Goal: Transaction & Acquisition: Purchase product/service

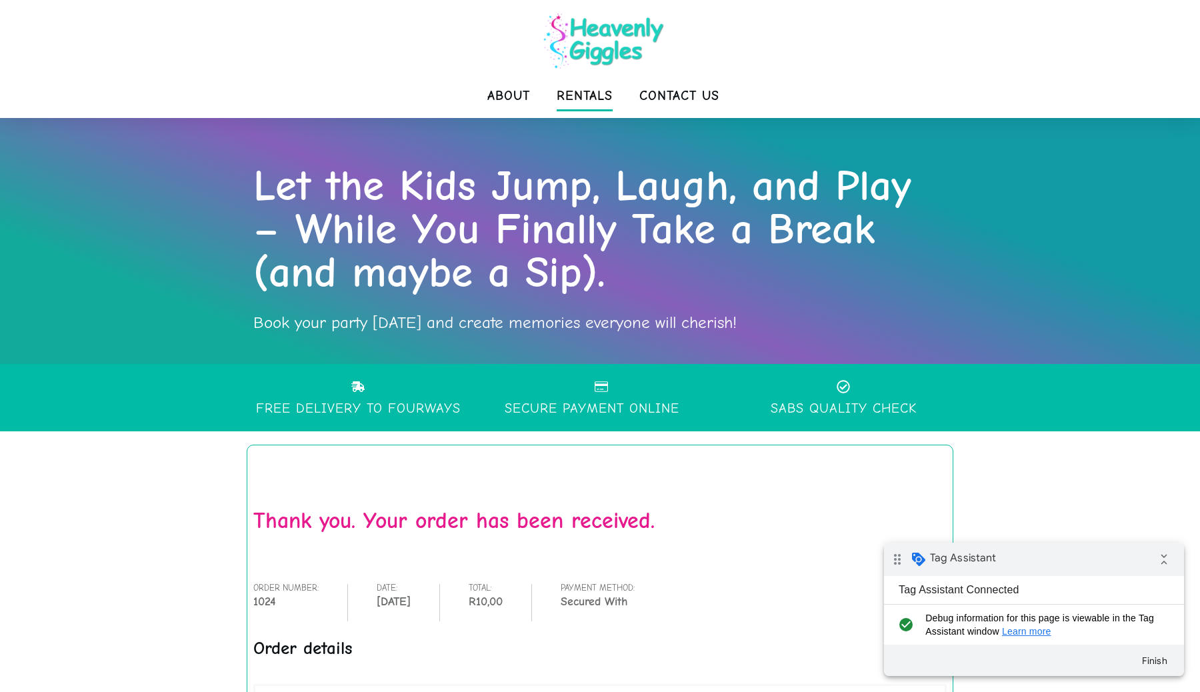
click at [603, 93] on span "Rentals" at bounding box center [585, 96] width 56 height 27
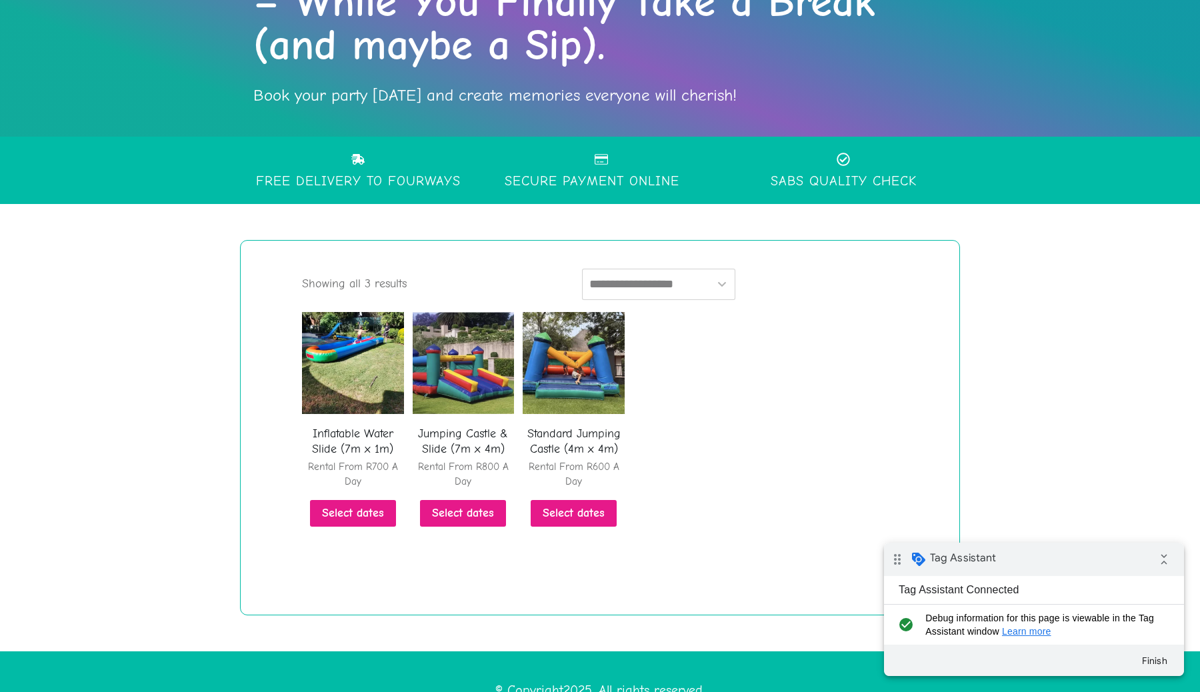
scroll to position [265, 0]
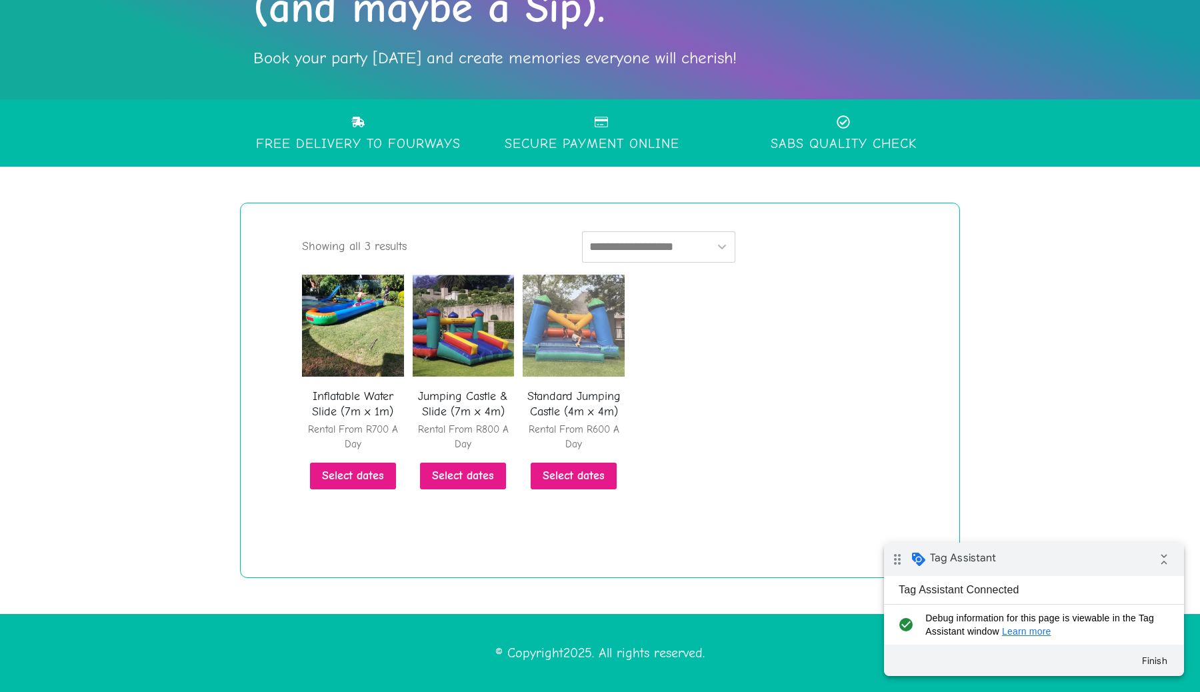
click at [606, 304] on img at bounding box center [574, 326] width 102 height 102
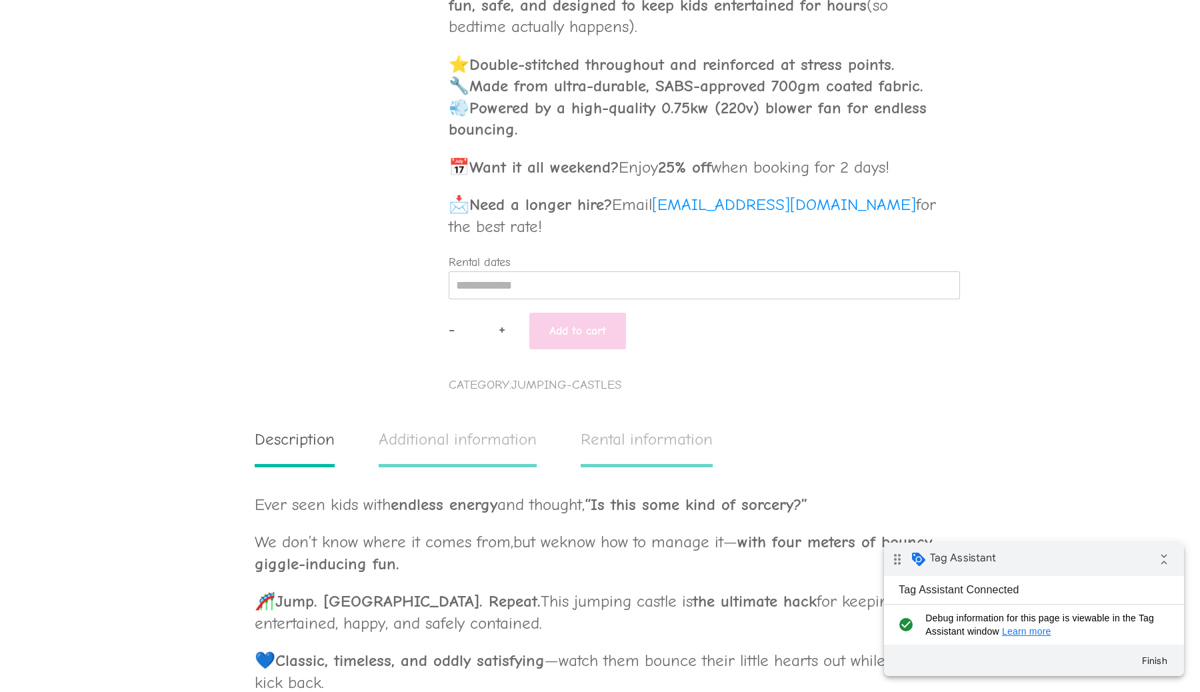
scroll to position [699, 0]
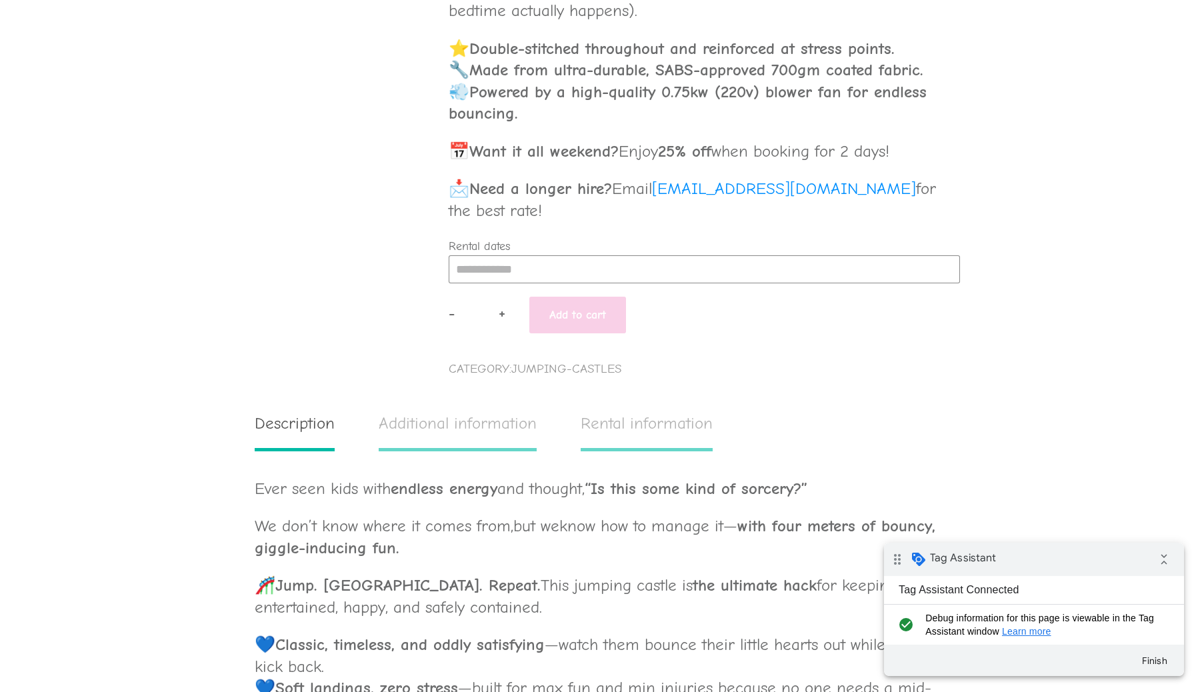
click at [548, 261] on input "Rental dates" at bounding box center [704, 269] width 511 height 28
click at [536, 409] on div "25" at bounding box center [540, 411] width 25 height 21
type input "**********"
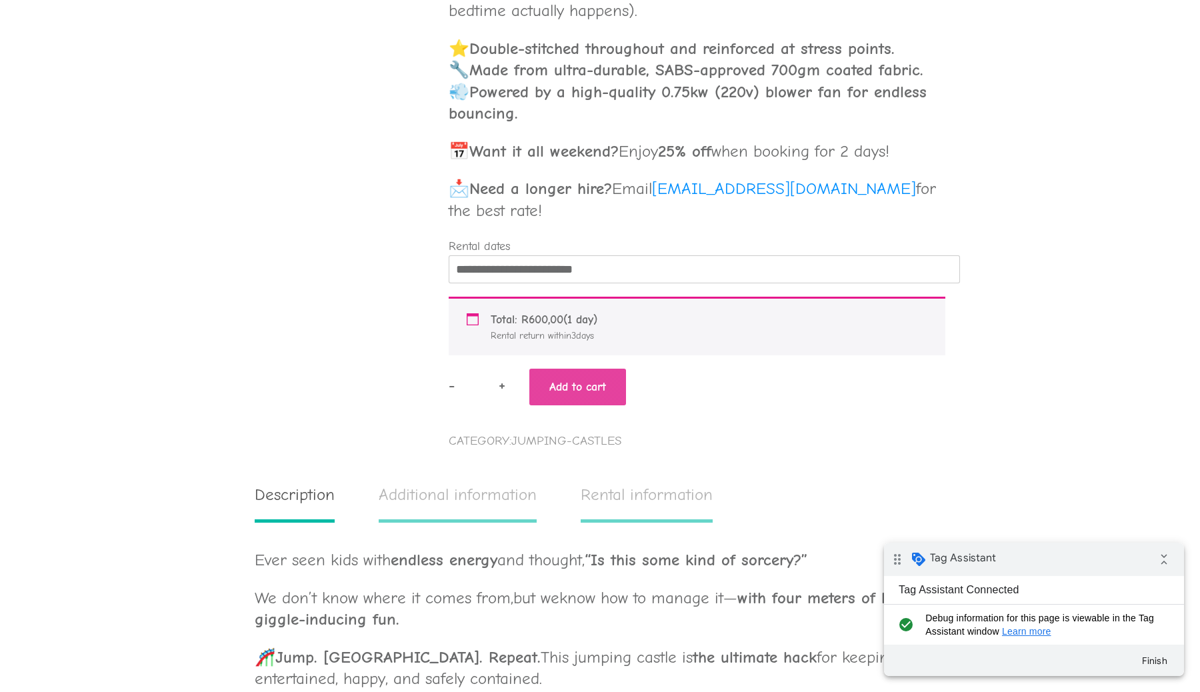
click at [601, 387] on button "Add to cart" at bounding box center [577, 387] width 97 height 37
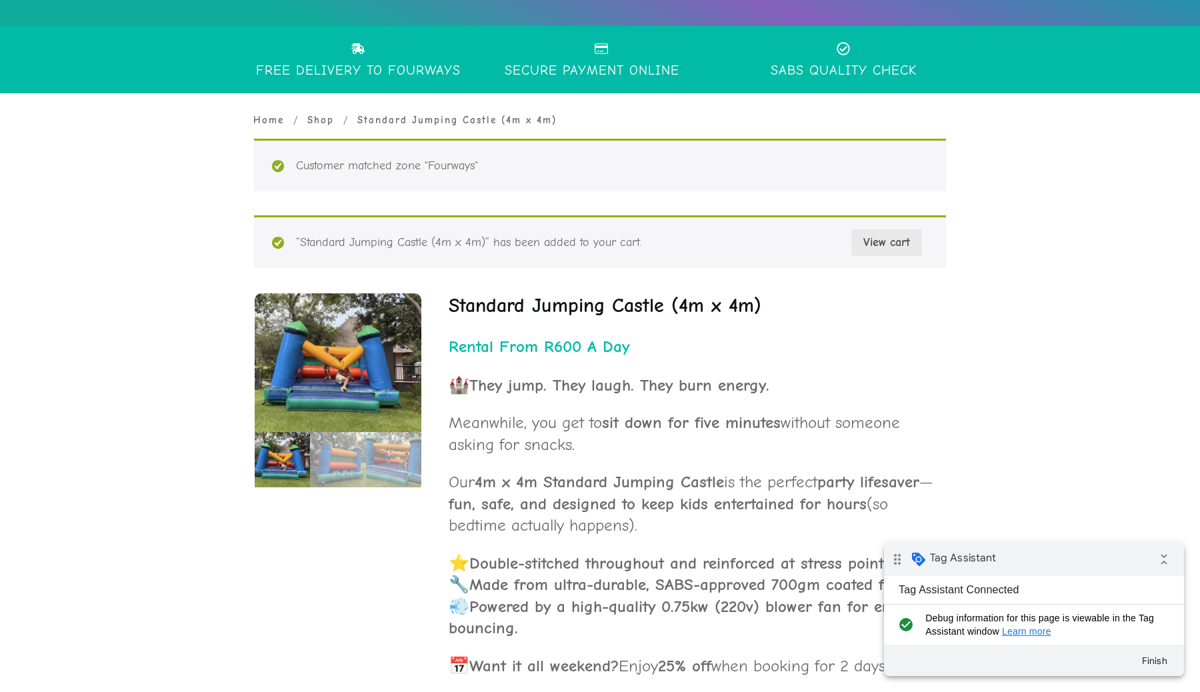
scroll to position [396, 0]
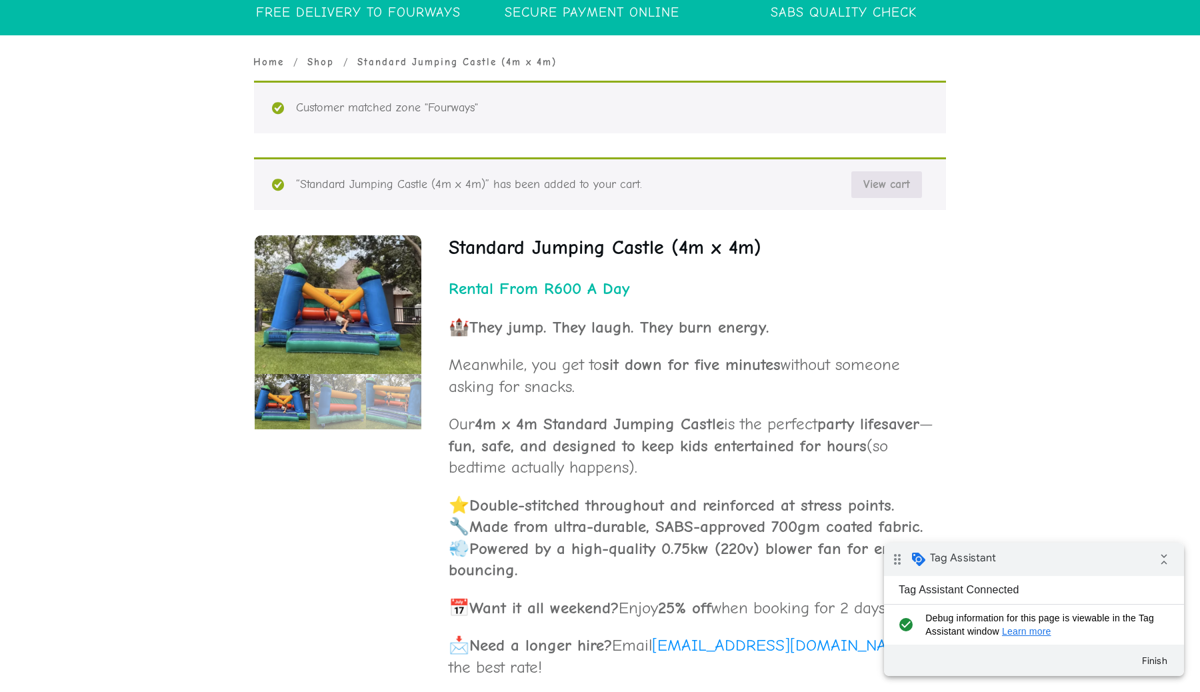
click at [897, 191] on link "View cart" at bounding box center [886, 184] width 71 height 27
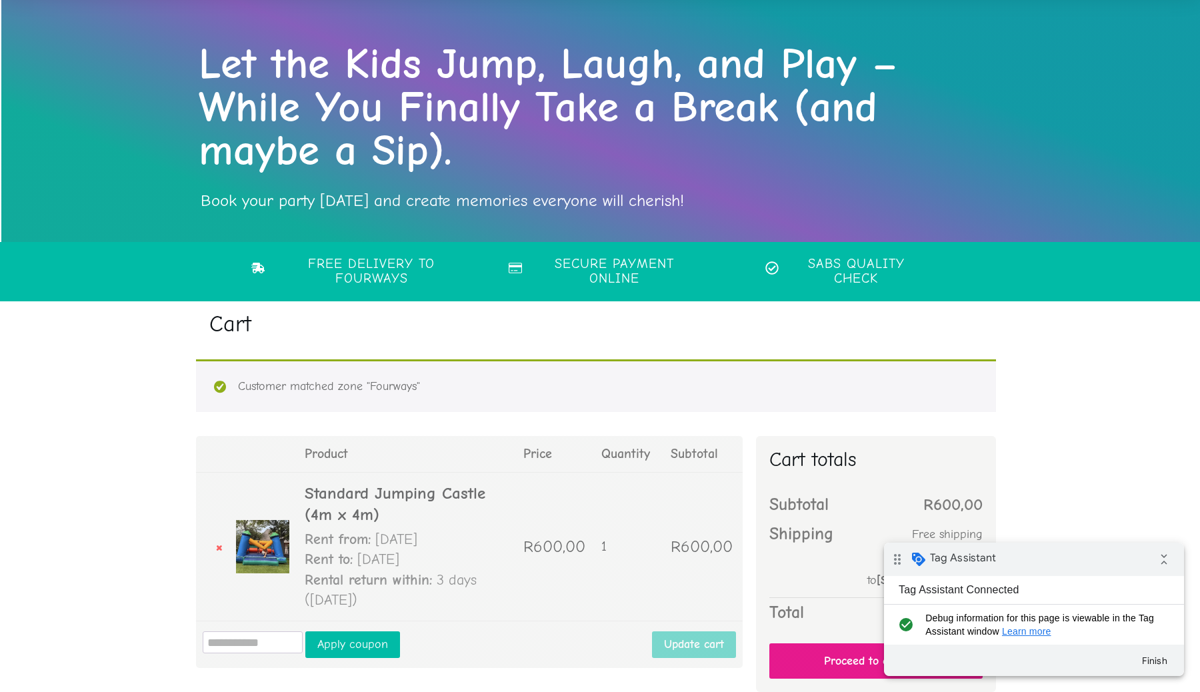
scroll to position [225, 0]
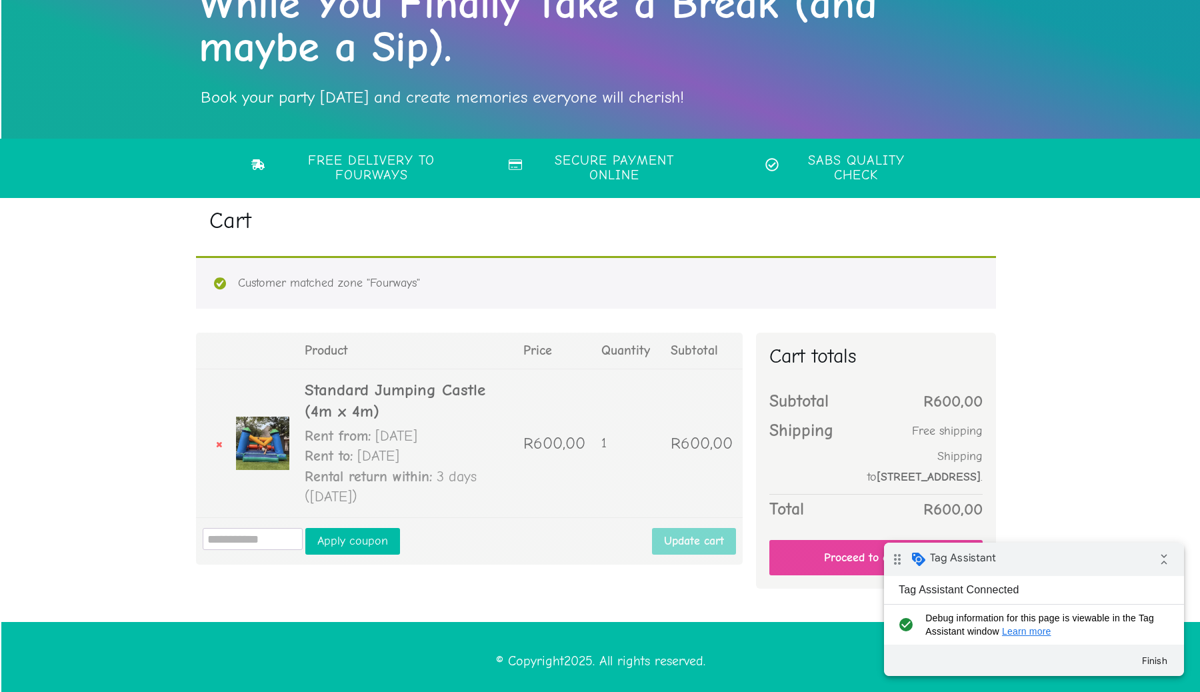
click at [822, 544] on link "Proceed to checkout" at bounding box center [875, 557] width 213 height 35
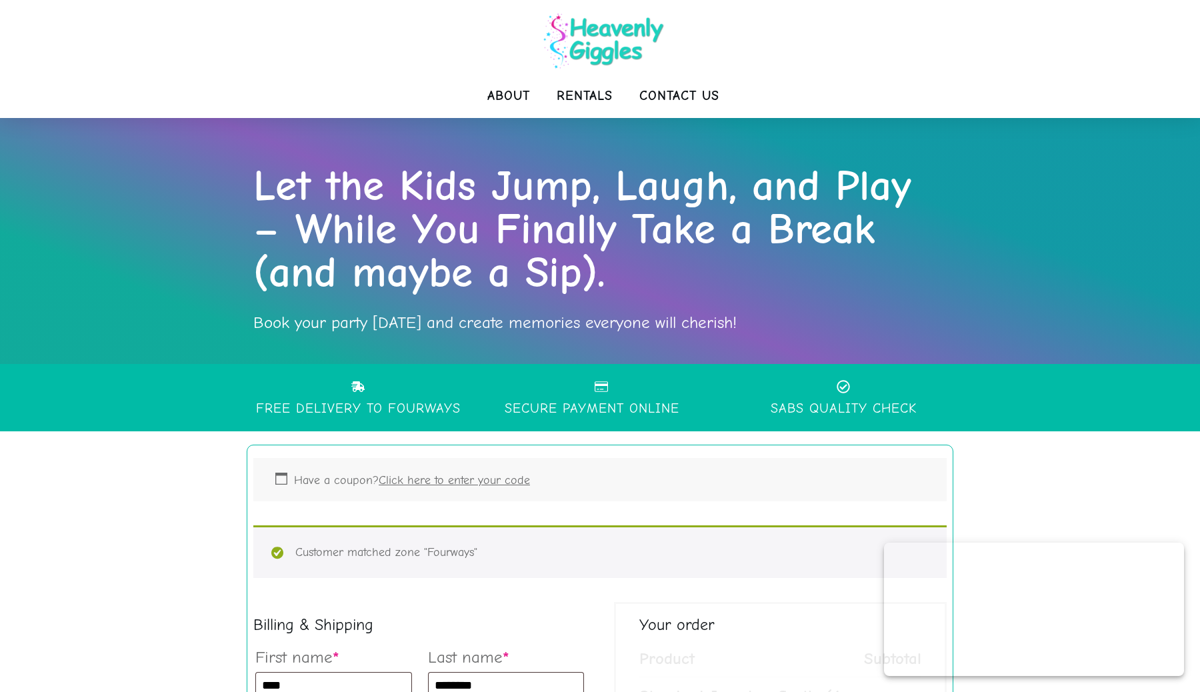
select select "**"
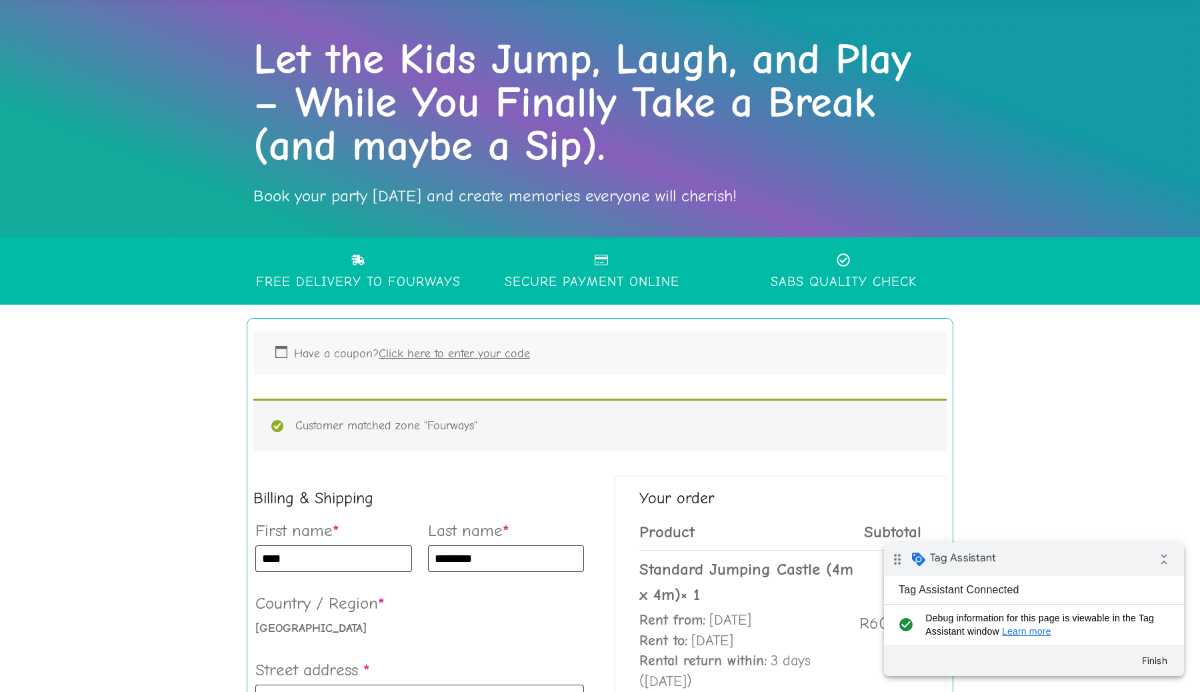
scroll to position [414, 0]
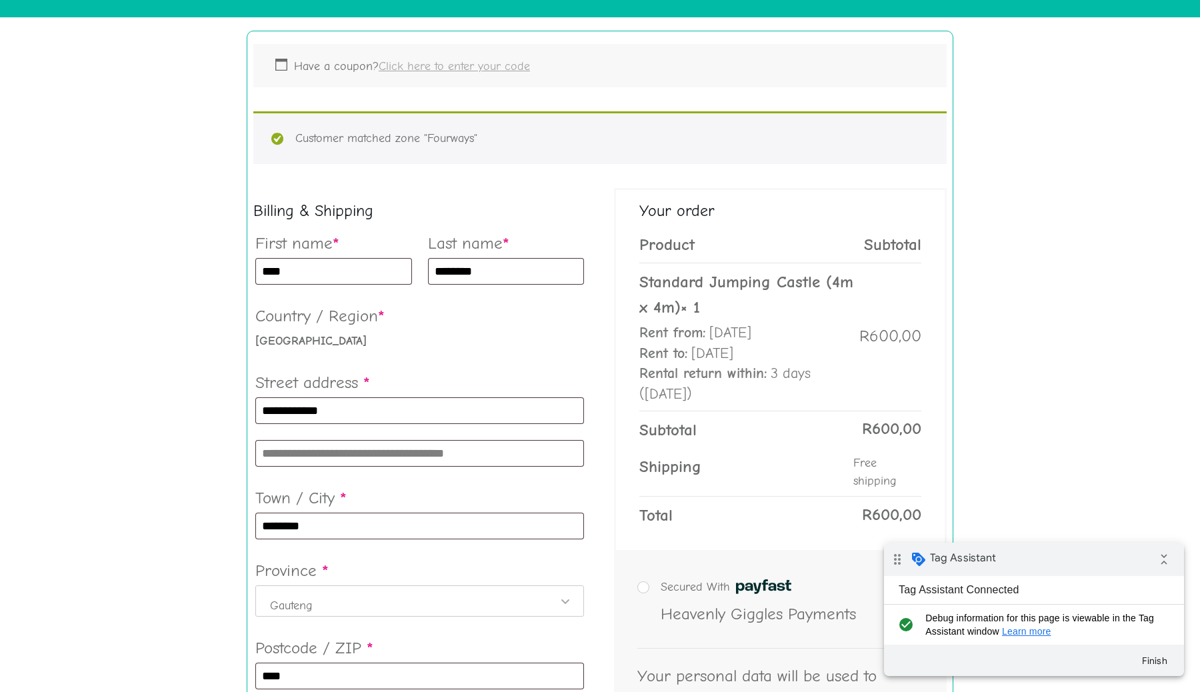
click at [448, 70] on link "Click here to enter your code" at bounding box center [454, 66] width 151 height 14
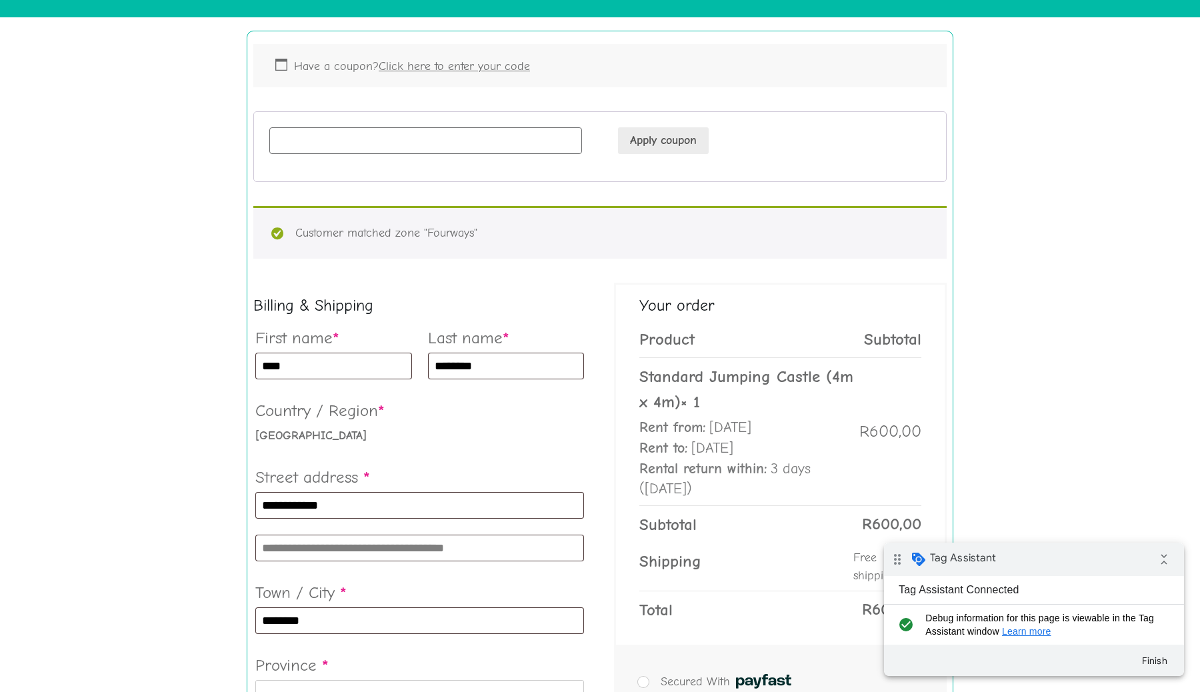
click at [361, 140] on input "Coupon:" at bounding box center [425, 140] width 313 height 27
type input "******"
click at [666, 132] on button "Apply coupon" at bounding box center [663, 140] width 91 height 27
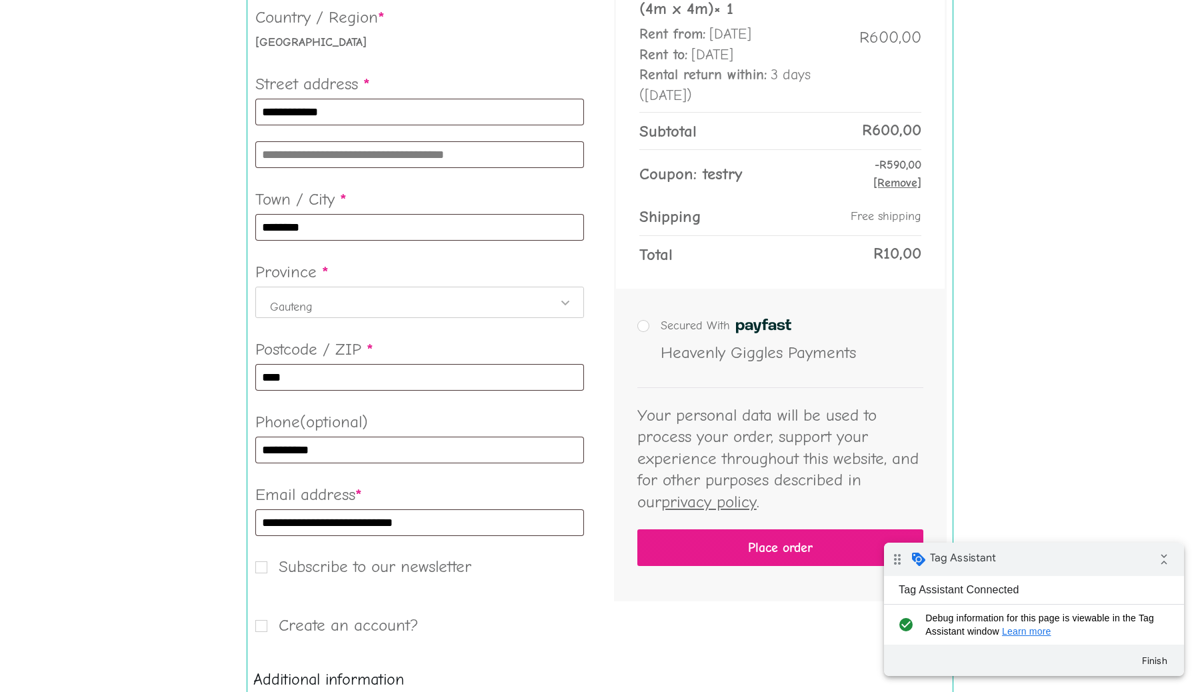
scroll to position [859, 0]
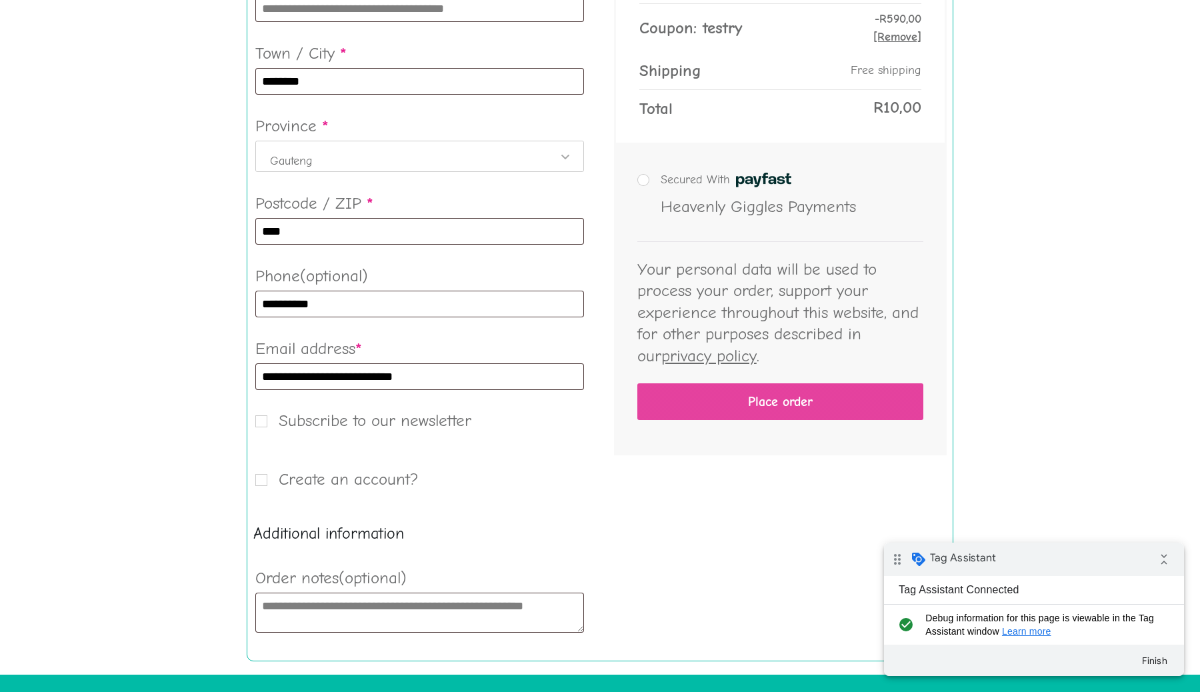
click at [771, 400] on button "Place order" at bounding box center [780, 401] width 286 height 37
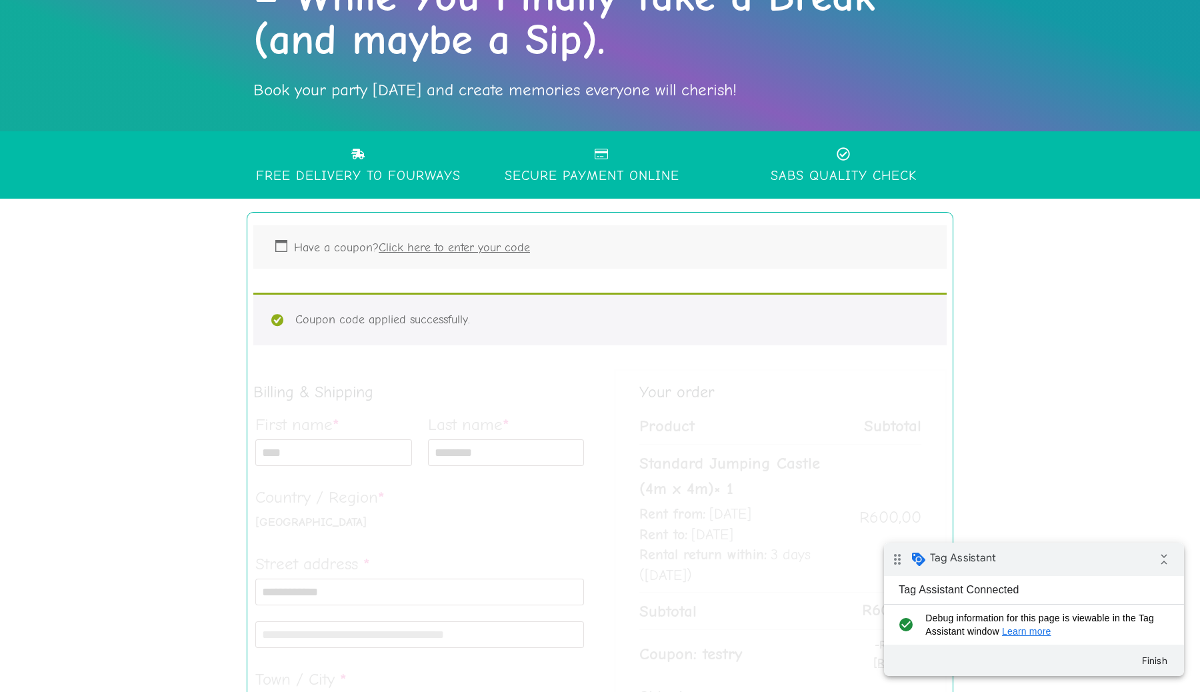
scroll to position [265, 0]
